Goal: Task Accomplishment & Management: Manage account settings

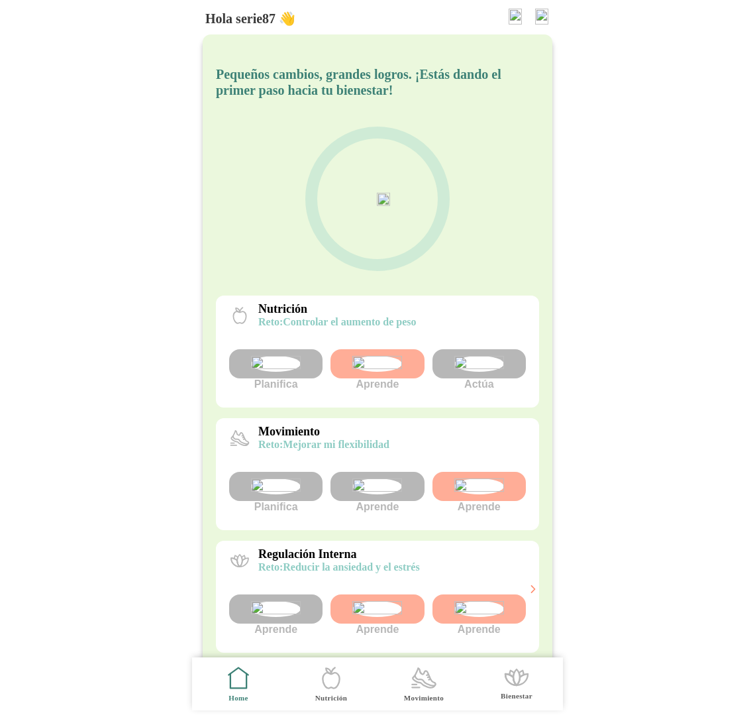
scroll to position [91, 0]
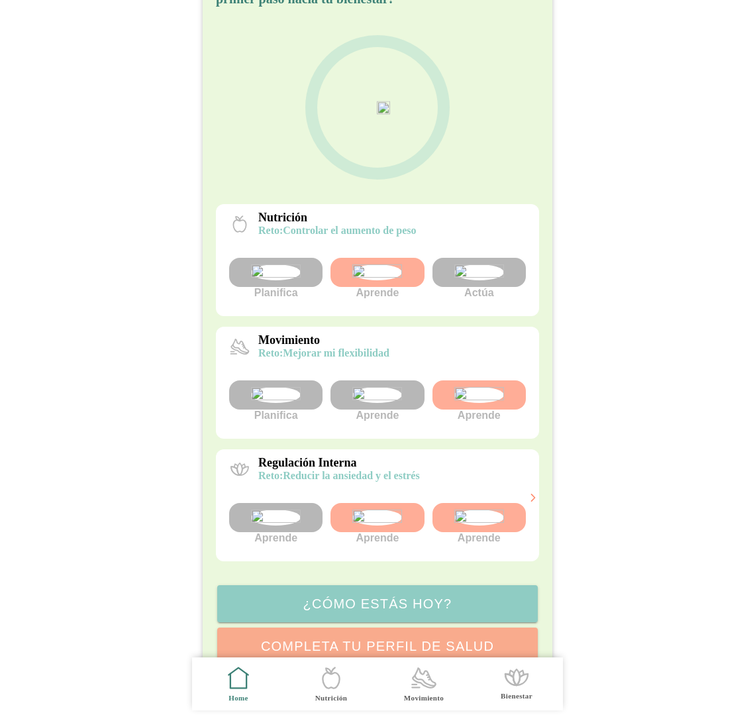
click at [423, 674] on icon ".cls-1 { stroke-width: 0px; } .cls-1, .cls-2 { fill: none; } .cls-2 { stroke-li…" at bounding box center [424, 678] width 28 height 28
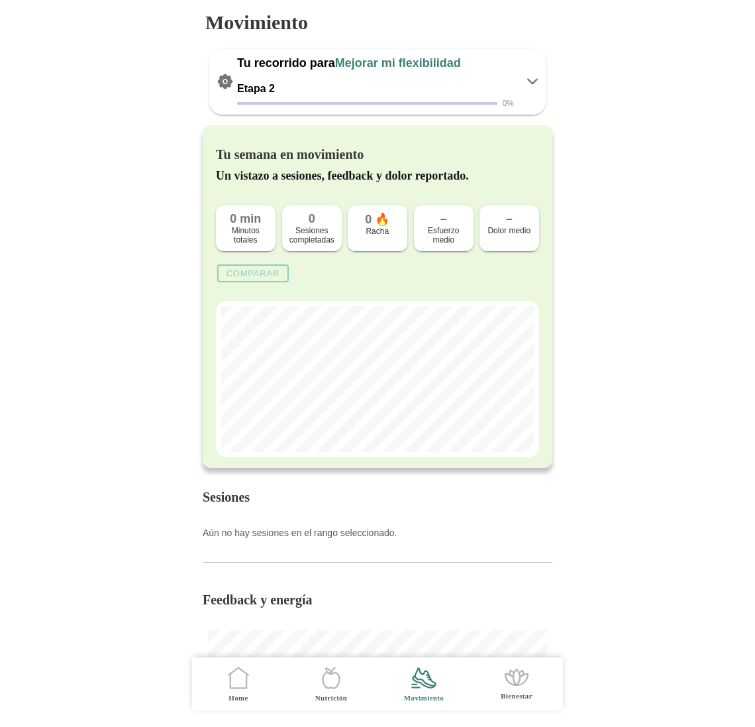
click at [235, 692] on span "Home" at bounding box center [238, 683] width 77 height 53
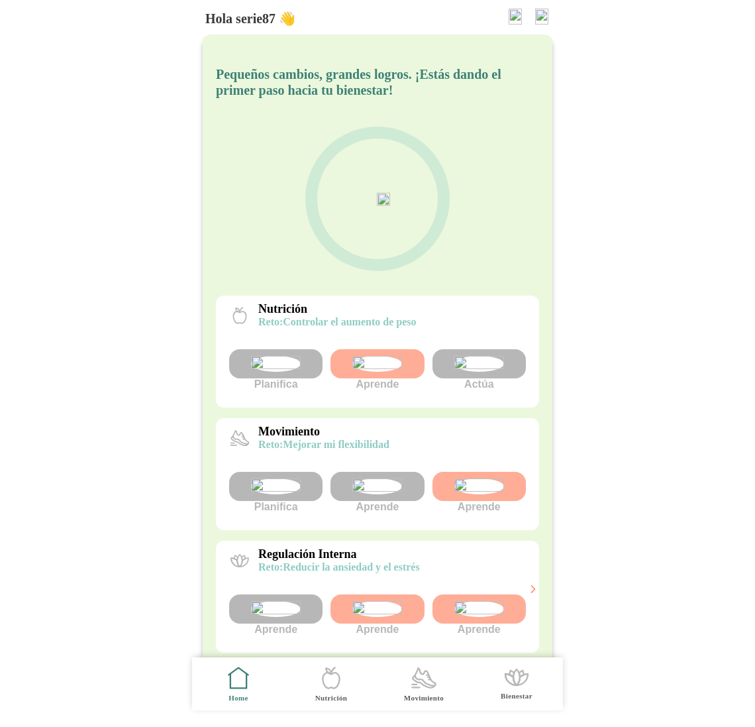
click at [283, 494] on img at bounding box center [276, 486] width 50 height 16
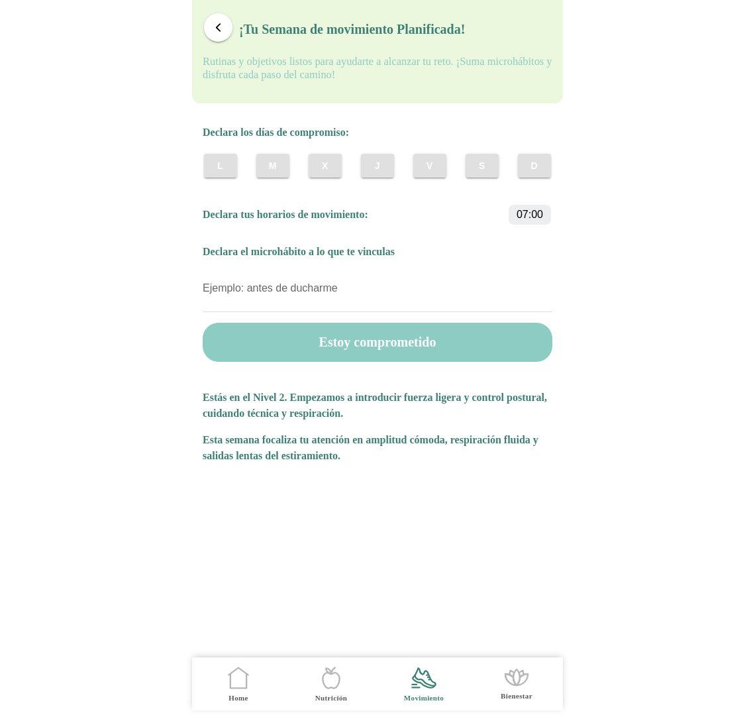
click at [333, 170] on button "X" at bounding box center [325, 166] width 33 height 24
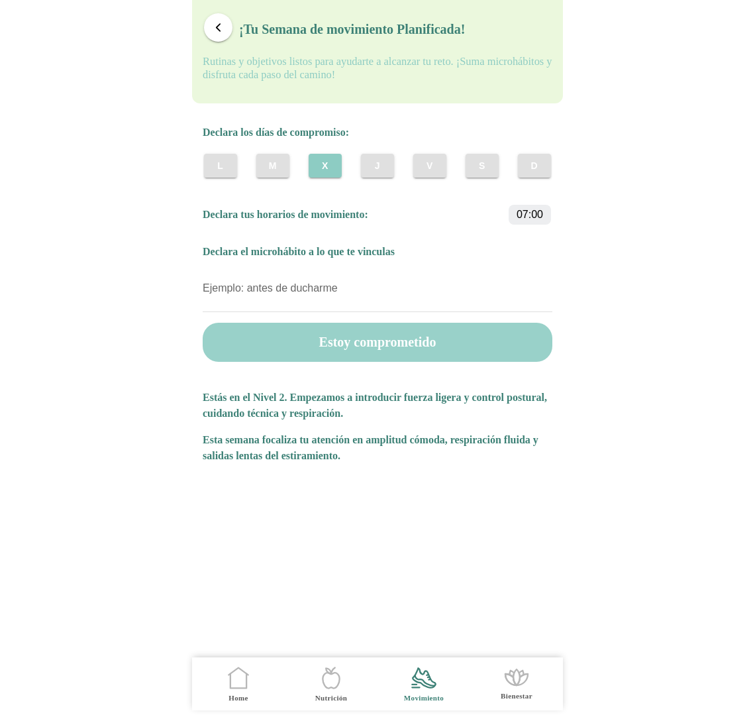
click at [393, 350] on button "Estoy comprometido" at bounding box center [378, 342] width 350 height 39
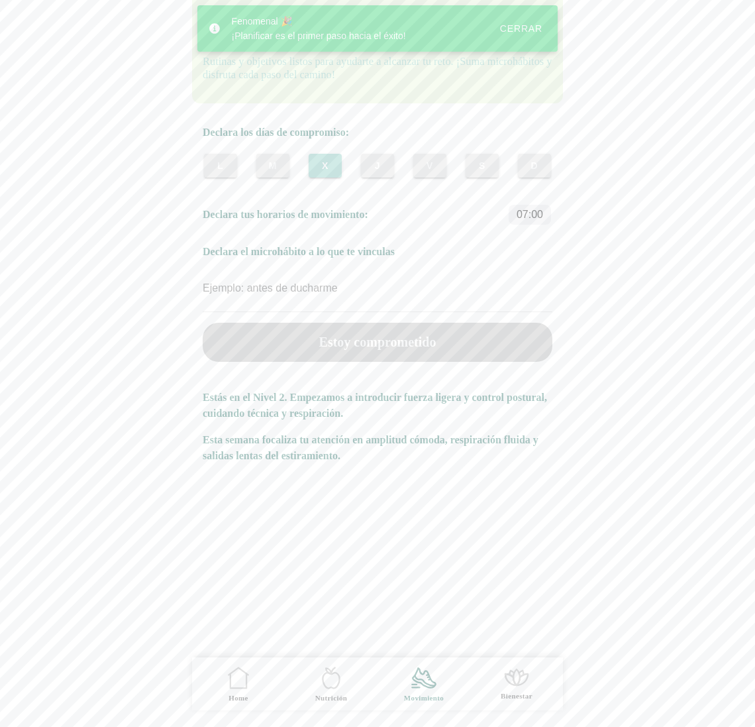
click at [0, 0] on icon ".cls-1 { stroke-width: 0px; } .cls-1, .cls-2 { fill: none; } .cls-2 { stroke-li…" at bounding box center [0, 0] width 0 height 0
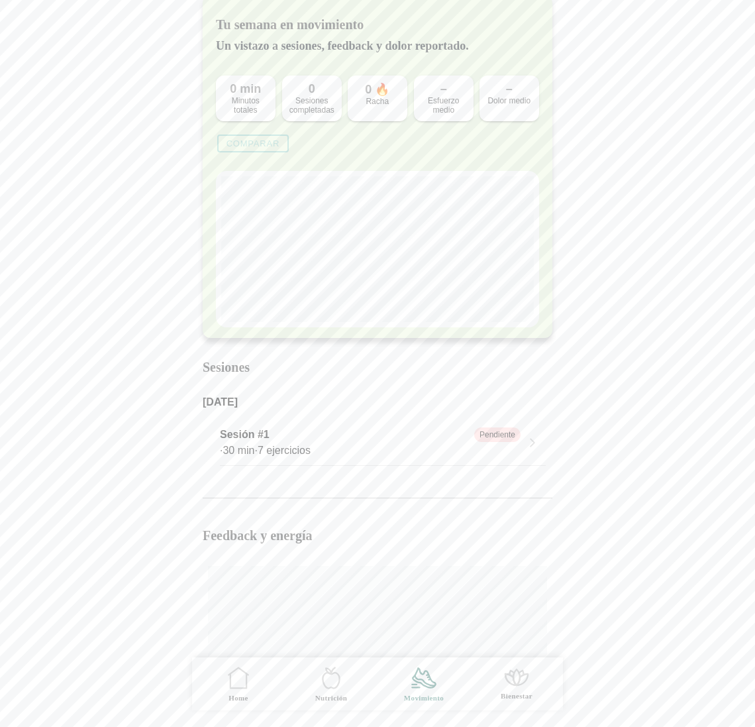
scroll to position [135, 0]
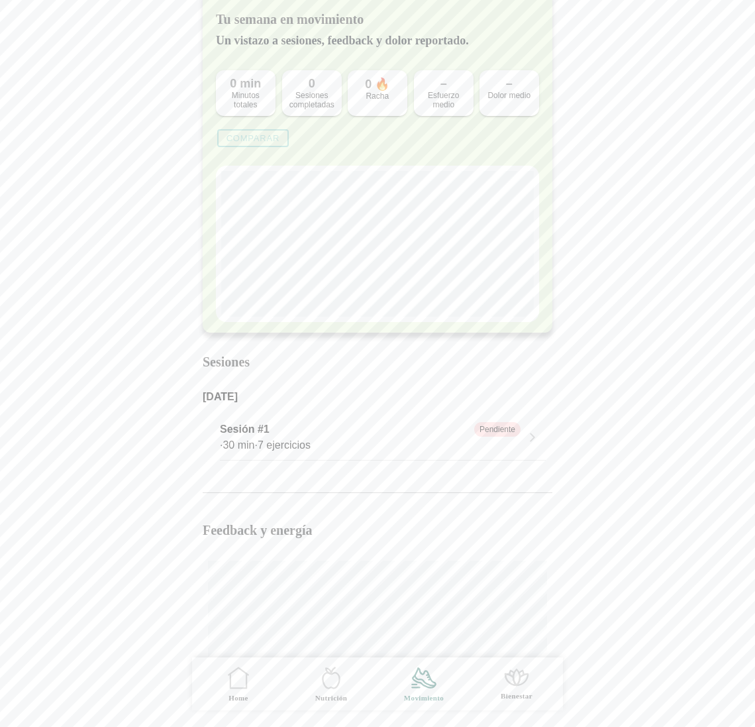
click at [289, 440] on div "· 30 min · 7 ejercicios" at bounding box center [370, 445] width 301 height 16
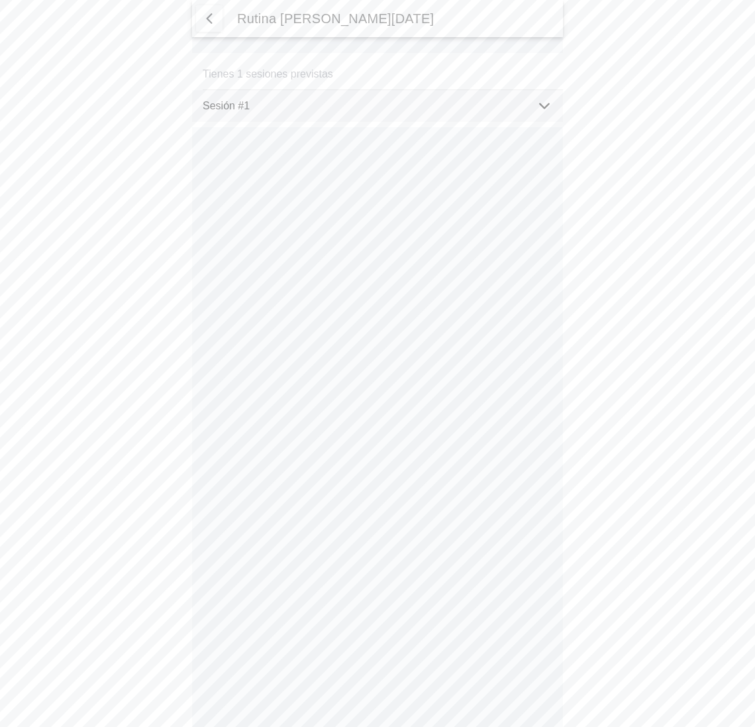
click at [545, 113] on icon at bounding box center [544, 106] width 16 height 16
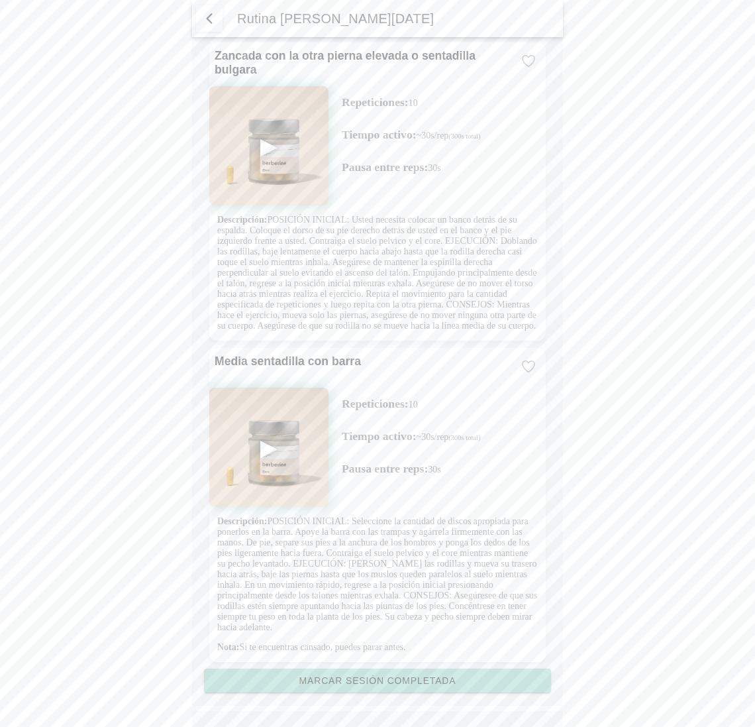
scroll to position [1680, 0]
click at [0, 0] on slot "Marcar sesión completada" at bounding box center [0, 0] width 0 height 0
click at [403, 672] on button "Marcar sesión completada" at bounding box center [377, 680] width 347 height 24
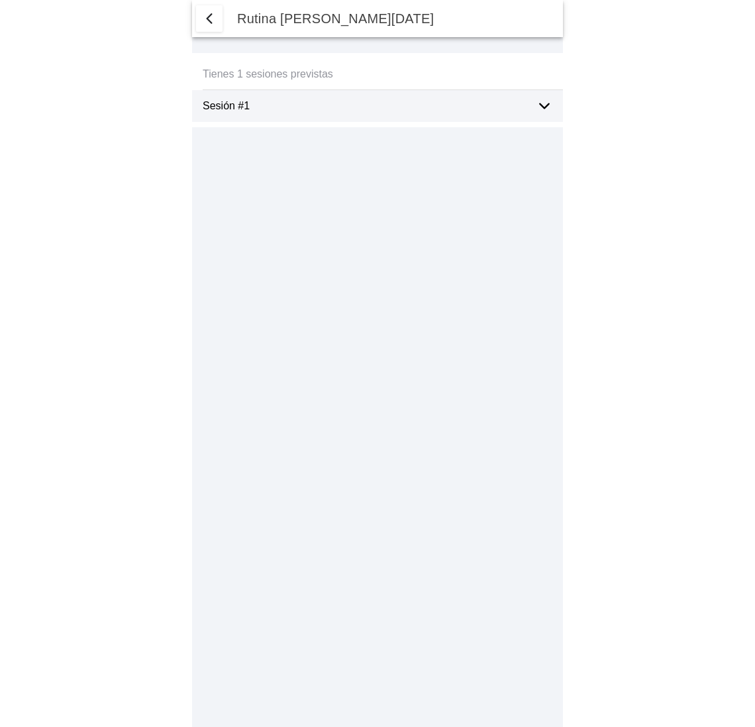
click at [547, 105] on icon at bounding box center [544, 106] width 9 height 5
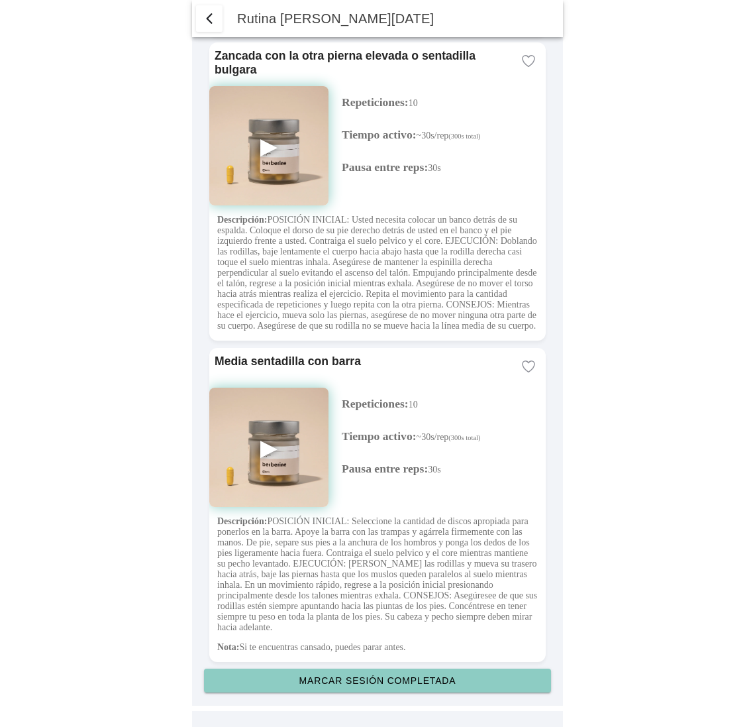
scroll to position [1680, 0]
click at [0, 0] on slot "Marcar sesión completada" at bounding box center [0, 0] width 0 height 0
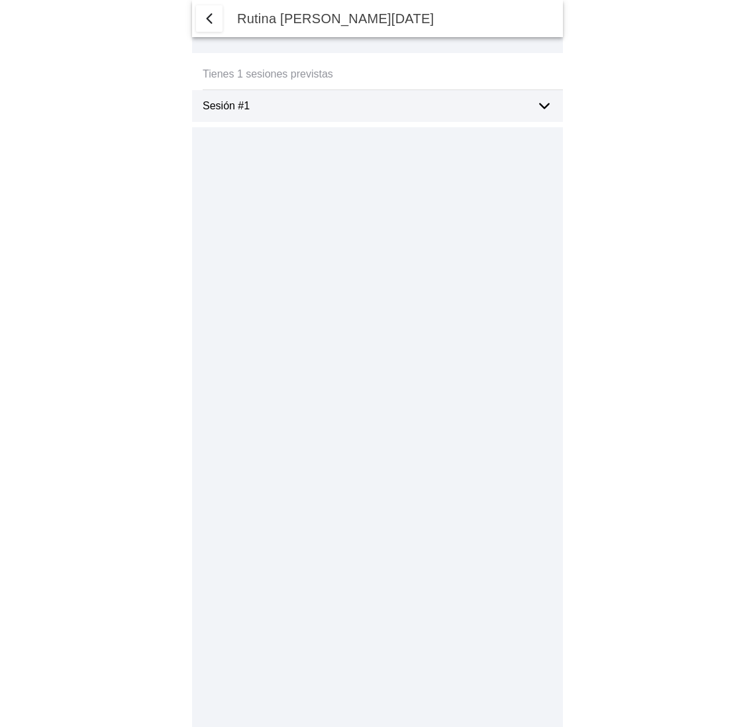
click at [480, 103] on ion-label "Sesión #1" at bounding box center [364, 106] width 323 height 12
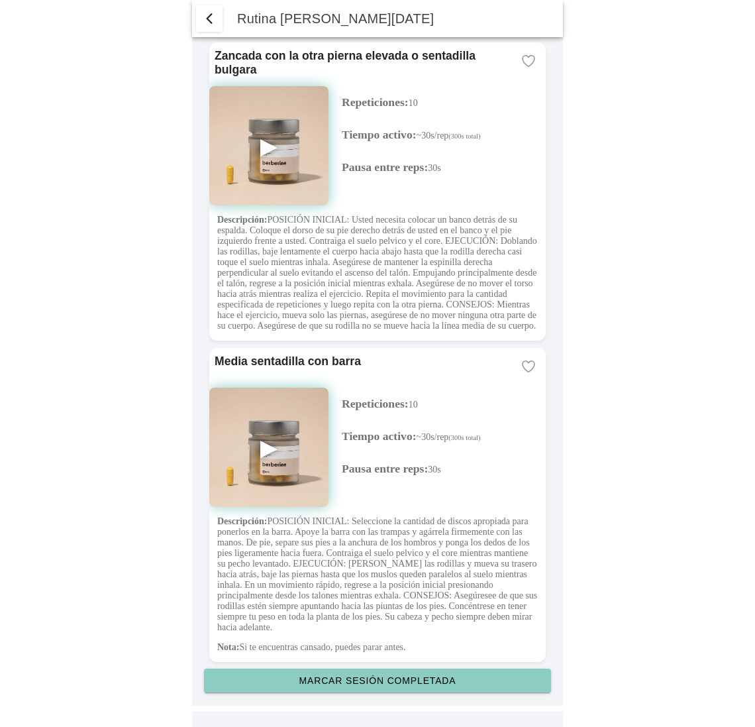
scroll to position [1680, 0]
click at [398, 687] on button "Marcar sesión completada" at bounding box center [377, 680] width 347 height 24
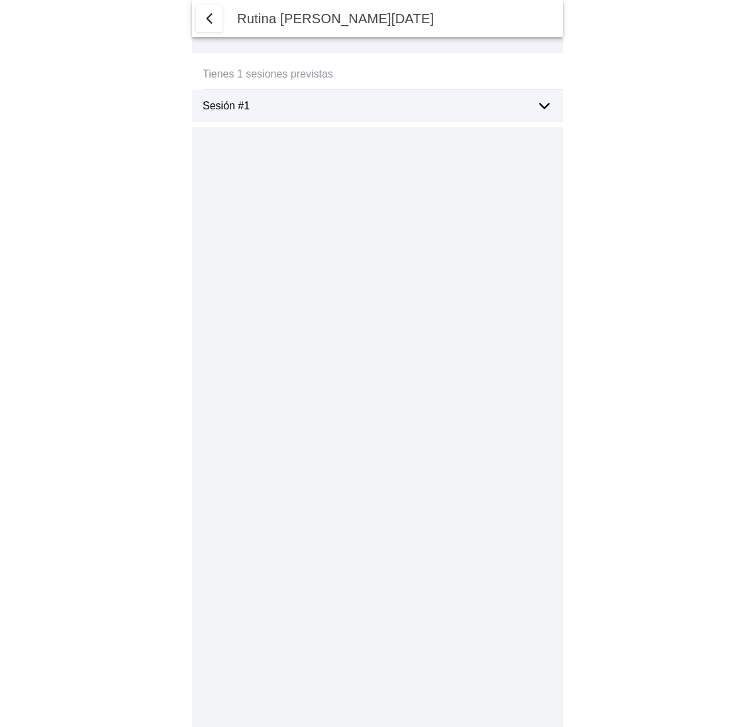
click at [541, 107] on icon at bounding box center [544, 106] width 16 height 16
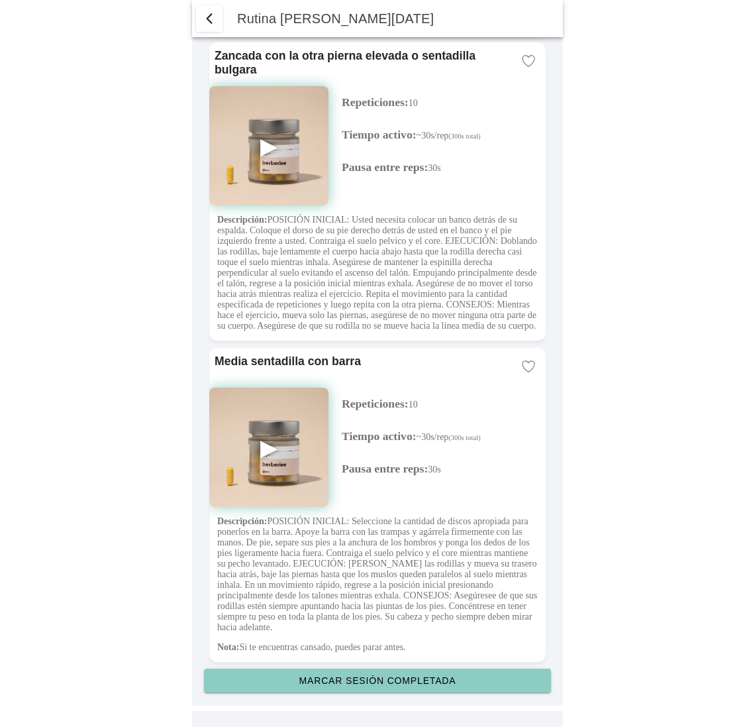
scroll to position [1680, 0]
click at [0, 0] on slot "Marcar sesión completada" at bounding box center [0, 0] width 0 height 0
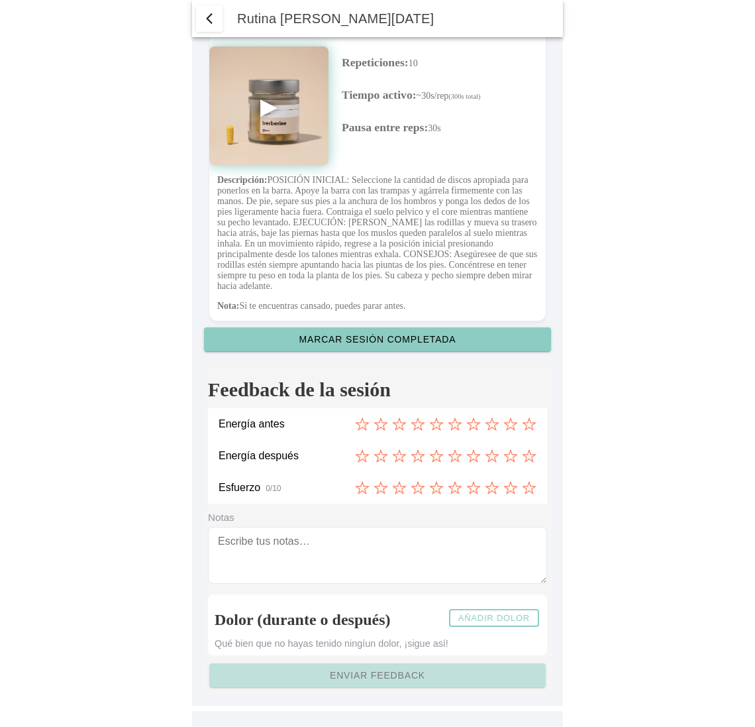
scroll to position [2023, 0]
click at [380, 421] on icon at bounding box center [381, 424] width 15 height 15
click at [418, 461] on icon at bounding box center [418, 455] width 15 height 15
click at [471, 487] on icon at bounding box center [473, 487] width 15 height 15
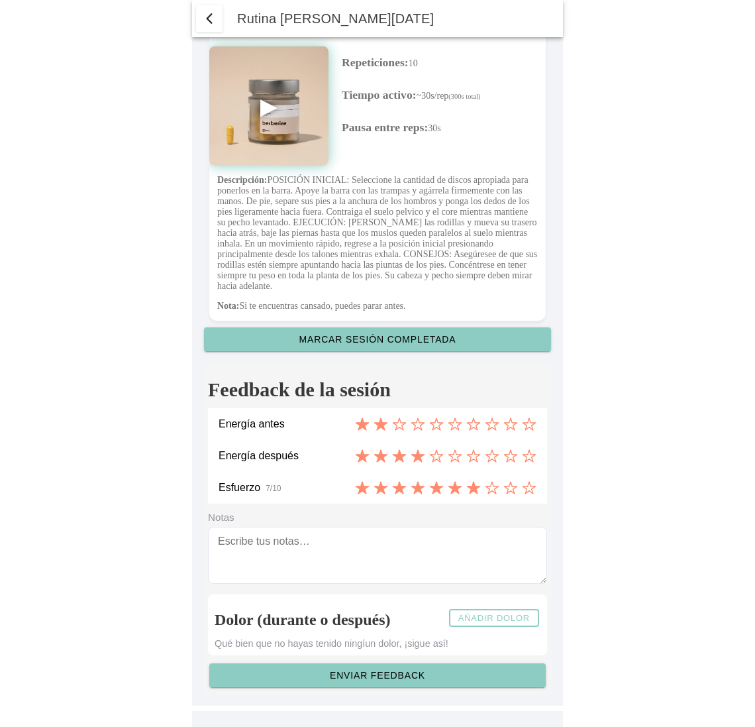
click at [0, 0] on slot "Añadir dolor" at bounding box center [0, 0] width 0 height 0
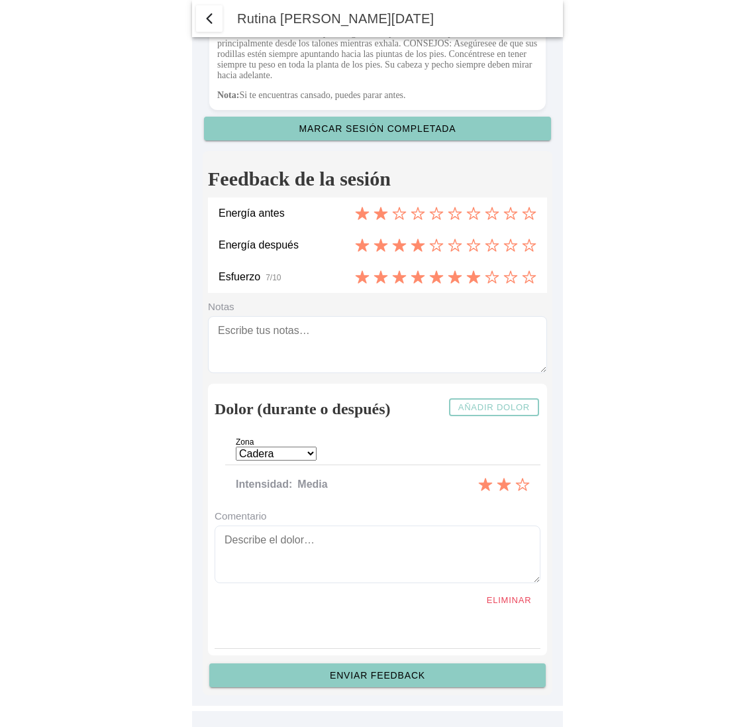
scroll to position [2232, 0]
click at [309, 451] on ion-label "Zona" at bounding box center [346, 444] width 221 height 13
click at [316, 454] on select "Cadera Cervicales Codo/Muñeca Dorsales Hombro Lumbares Rodilla Tobillo/Pie" at bounding box center [276, 453] width 81 height 14
select select "5"
click at [236, 447] on select "Cadera Cervicales Codo/Muñeca Dorsales Hombro Lumbares Rodilla Tobillo/Pie" at bounding box center [276, 453] width 81 height 14
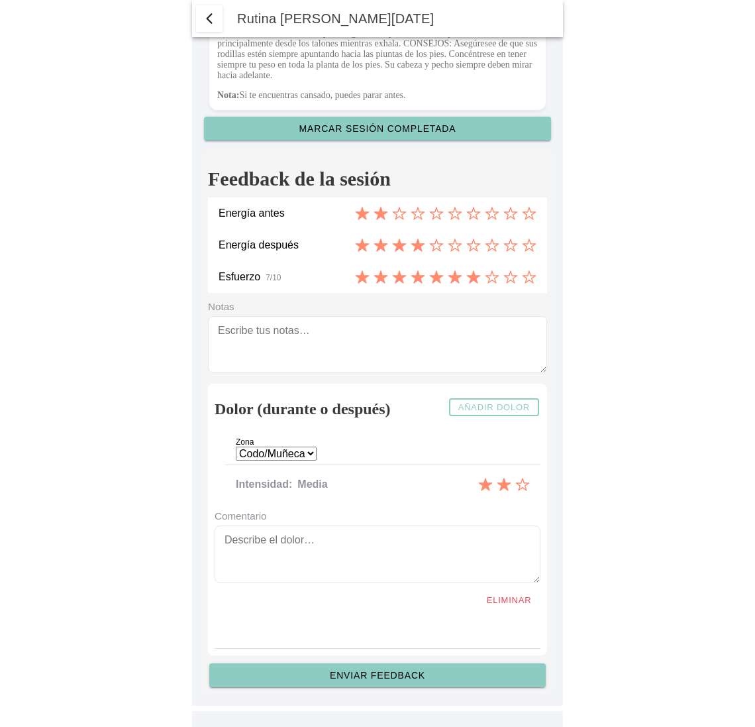
click at [531, 487] on div "Intensidad: Media" at bounding box center [382, 486] width 315 height 32
click at [525, 488] on icon "3 de 3" at bounding box center [522, 485] width 13 height 12
click at [0, 0] on slot "Enviar feedback" at bounding box center [0, 0] width 0 height 0
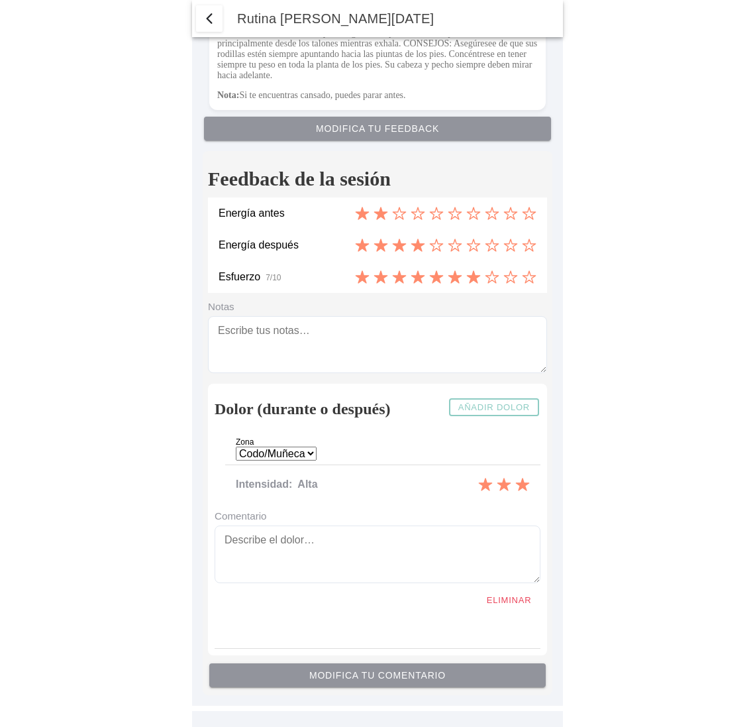
click at [207, 17] on span "button" at bounding box center [209, 19] width 16 height 16
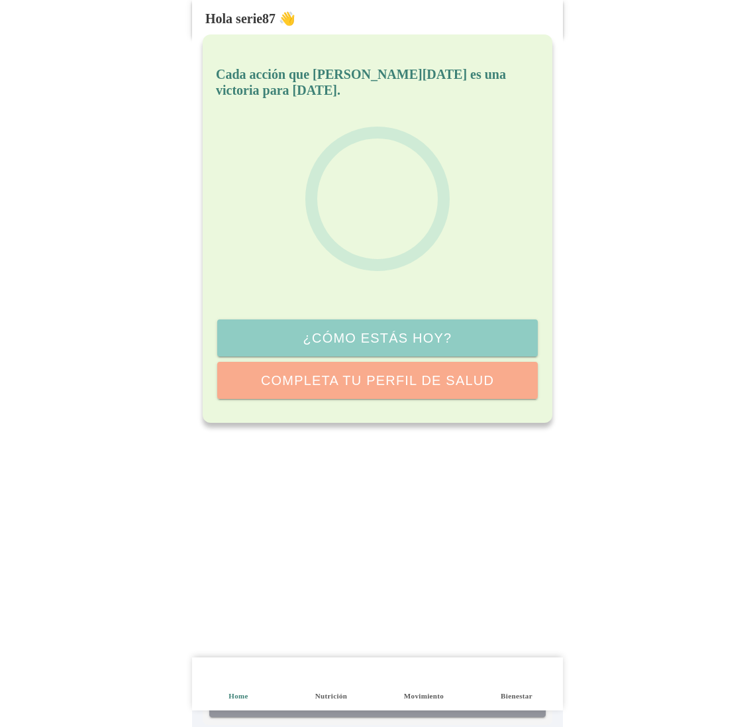
select select "5"
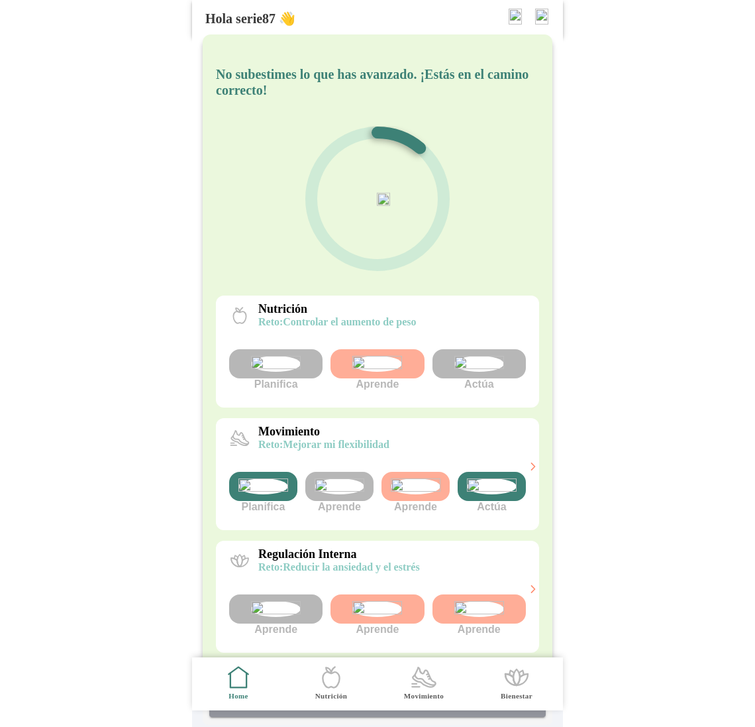
scroll to position [2232, 0]
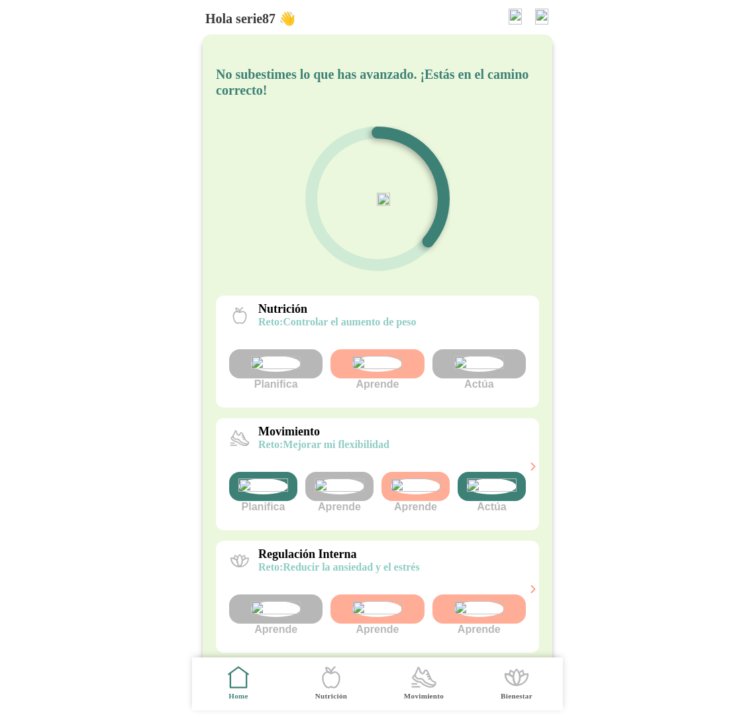
click at [421, 672] on icon at bounding box center [424, 676] width 23 height 19
